Goal: Task Accomplishment & Management: Use online tool/utility

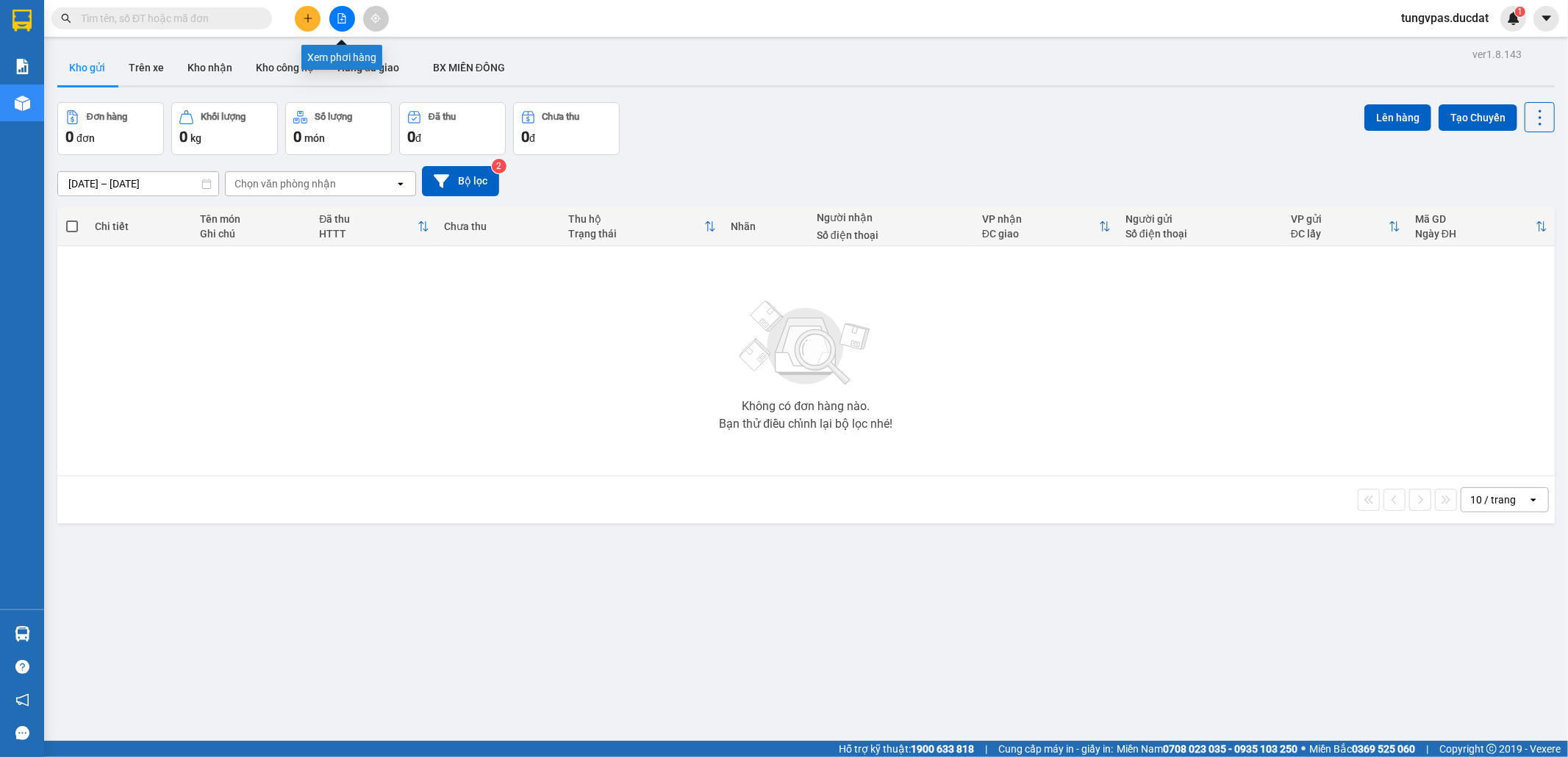
click at [342, 16] on icon "file-add" at bounding box center [342, 18] width 11 height 11
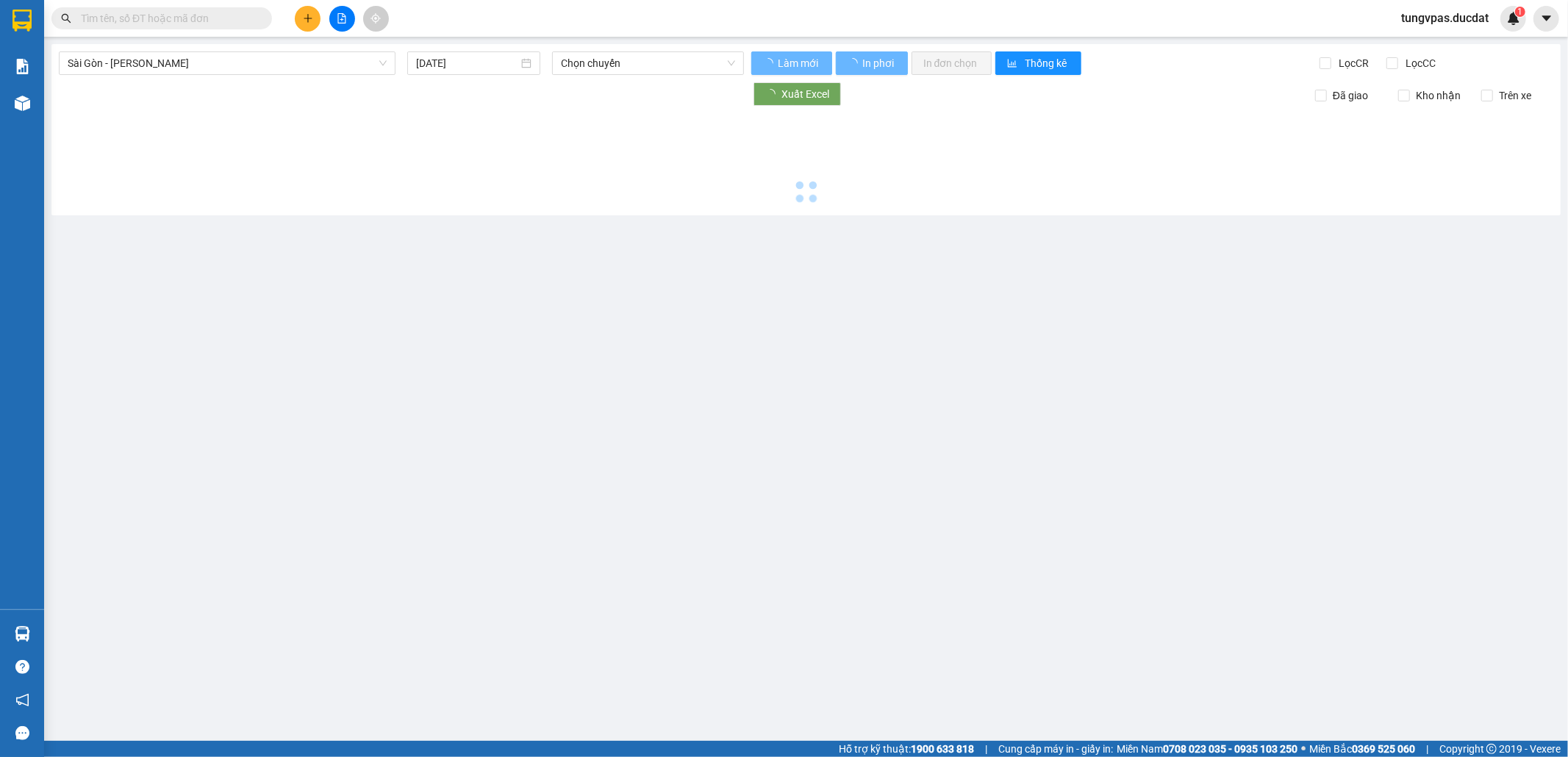
type input "[DATE]"
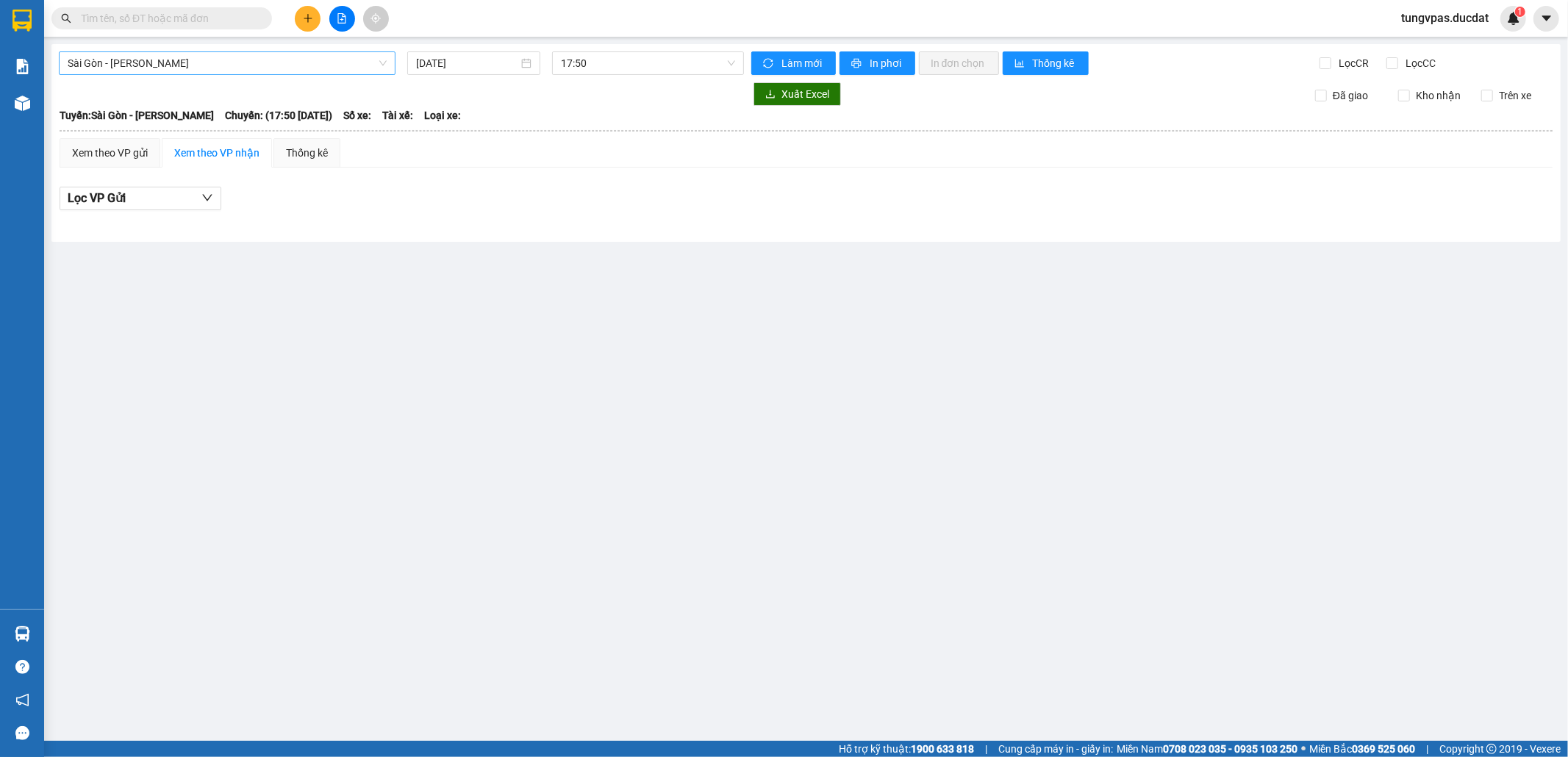
click at [369, 68] on span "Sài Gòn - [PERSON_NAME]" at bounding box center [227, 63] width 319 height 22
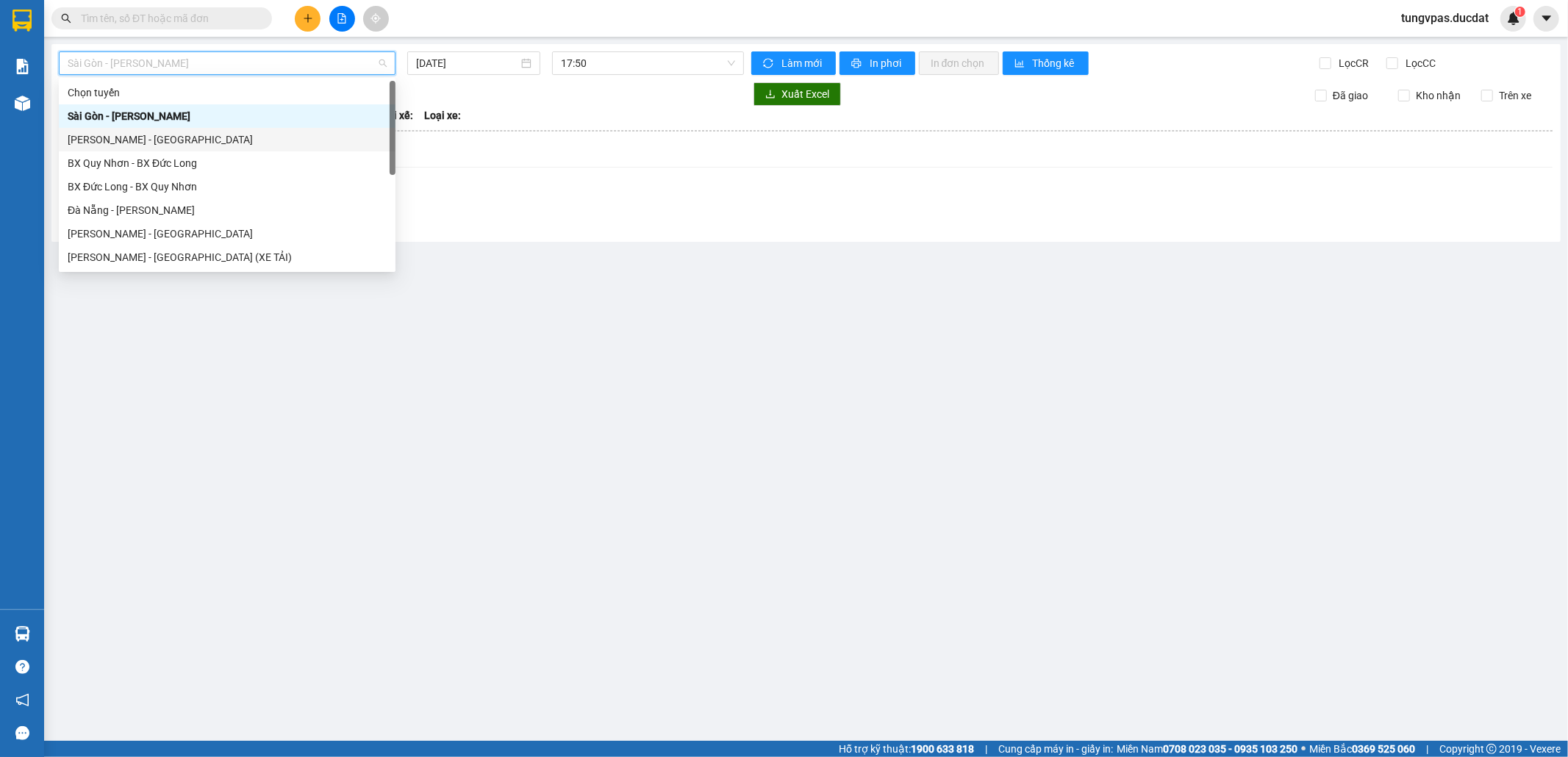
click at [254, 134] on div "[PERSON_NAME] - [GEOGRAPHIC_DATA]" at bounding box center [227, 139] width 319 height 16
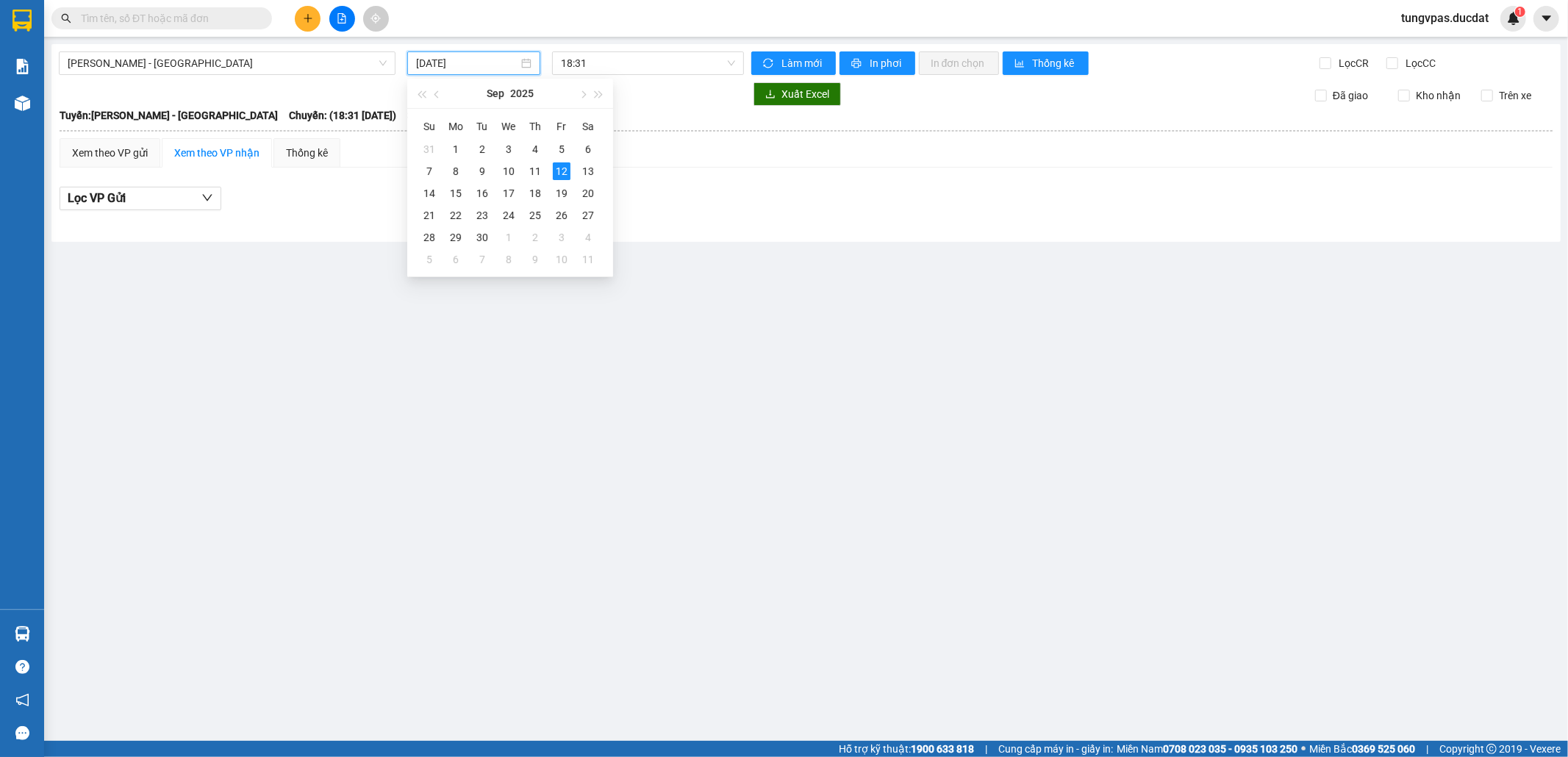
click at [499, 57] on input "[DATE]" at bounding box center [467, 63] width 102 height 16
click at [544, 171] on td "11" at bounding box center [535, 171] width 27 height 22
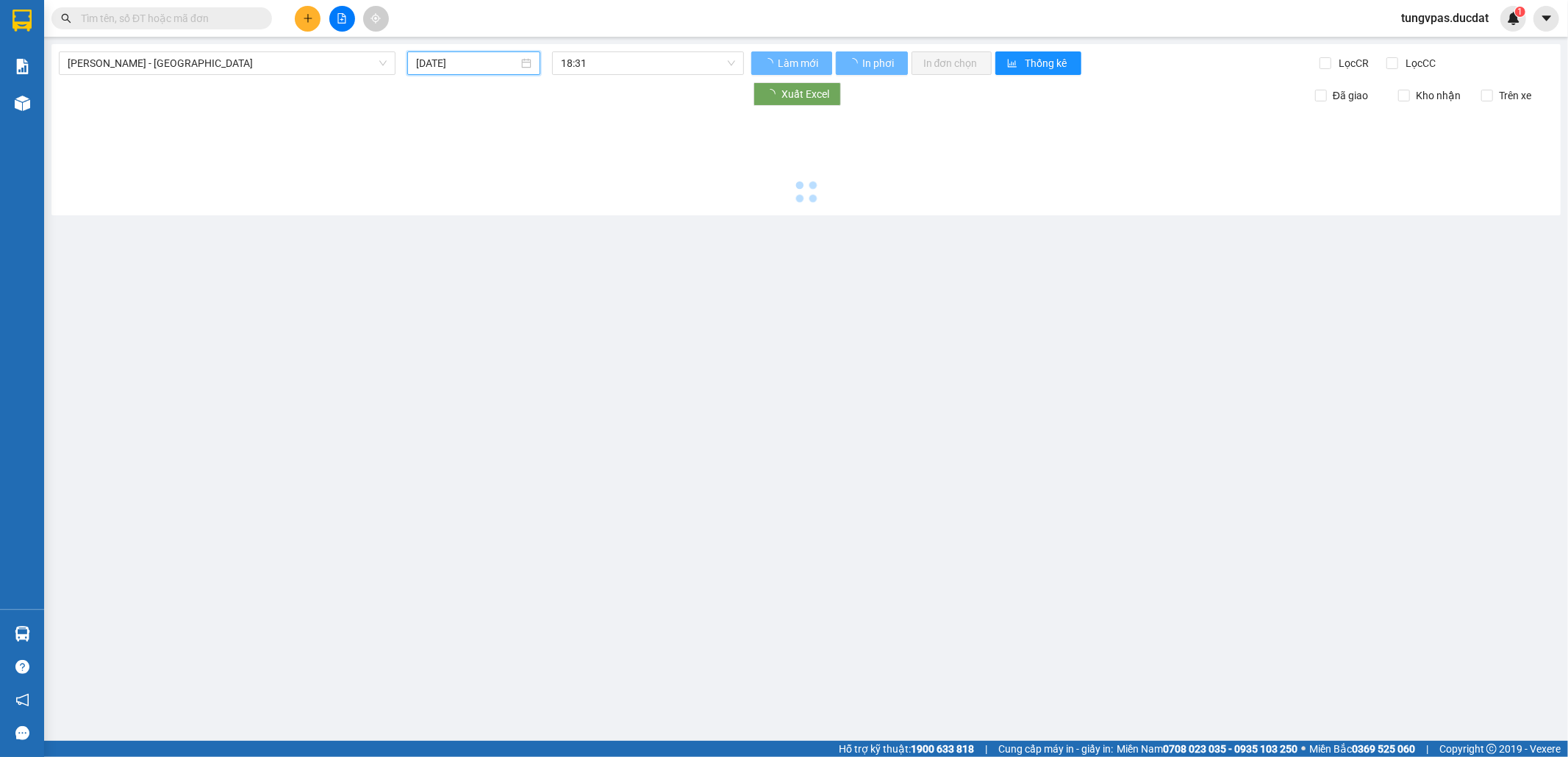
type input "[DATE]"
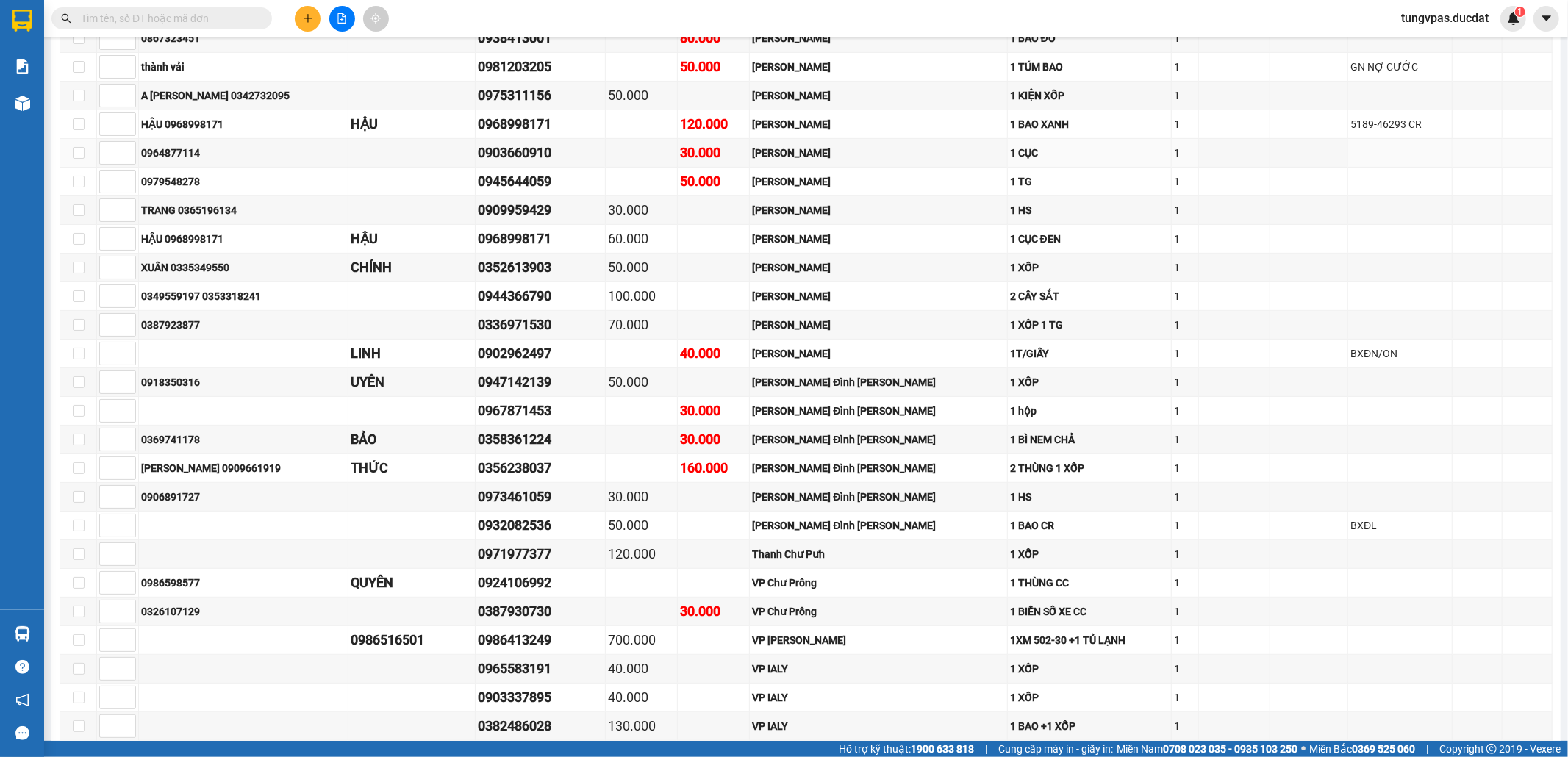
scroll to position [53, 0]
